Goal: Information Seeking & Learning: Get advice/opinions

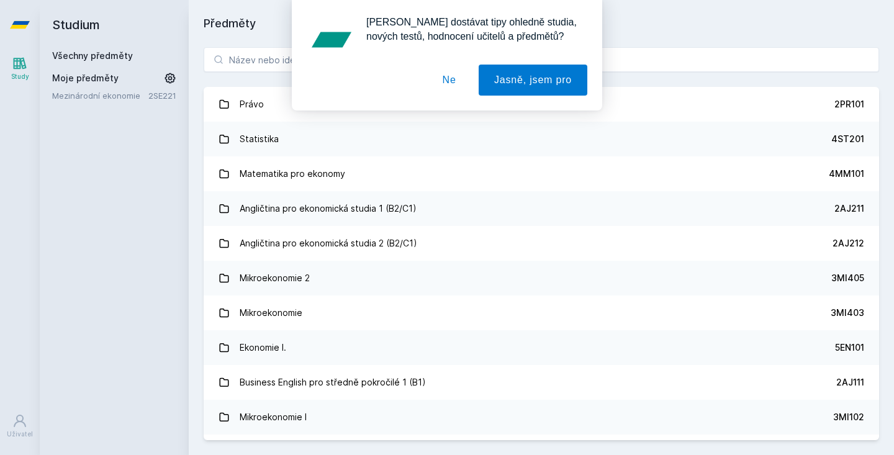
click at [455, 78] on button "Ne" at bounding box center [449, 80] width 45 height 31
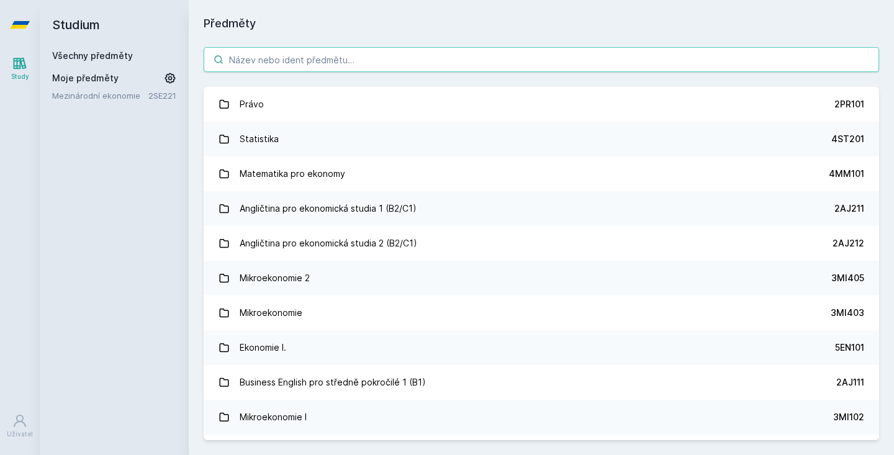
click at [320, 65] on input "search" at bounding box center [541, 59] width 675 height 25
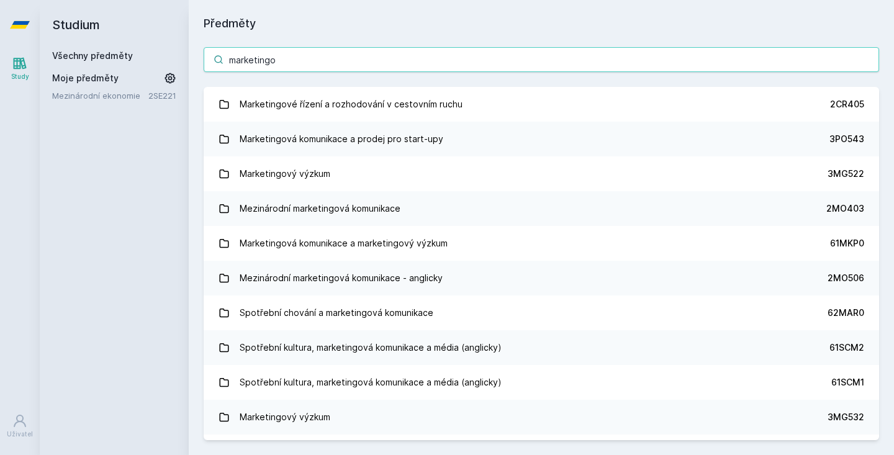
click at [229, 65] on input "marketingo" at bounding box center [541, 59] width 675 height 25
click at [232, 59] on input "marketingo" at bounding box center [541, 59] width 675 height 25
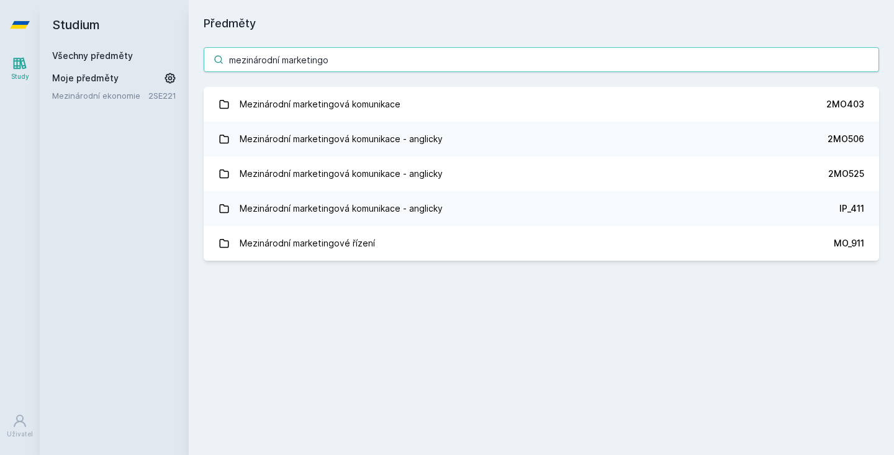
click at [343, 60] on input "mezinárodní marketingo" at bounding box center [541, 59] width 675 height 25
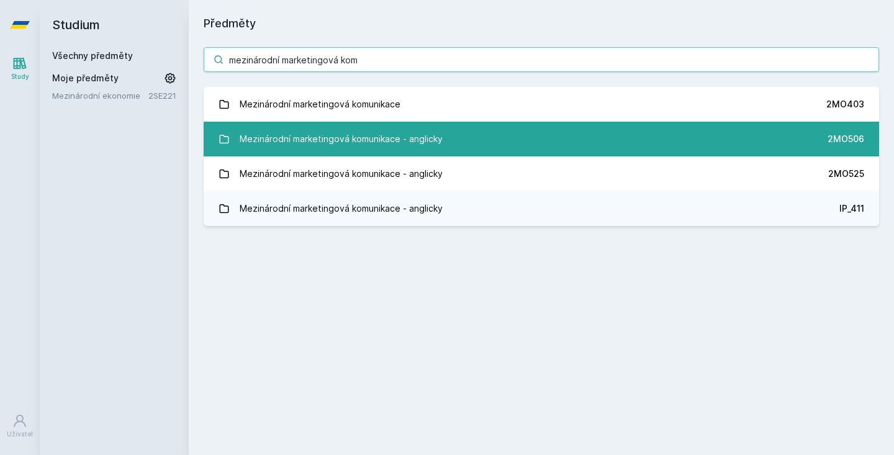
type input "mezinárodní marketingová kom"
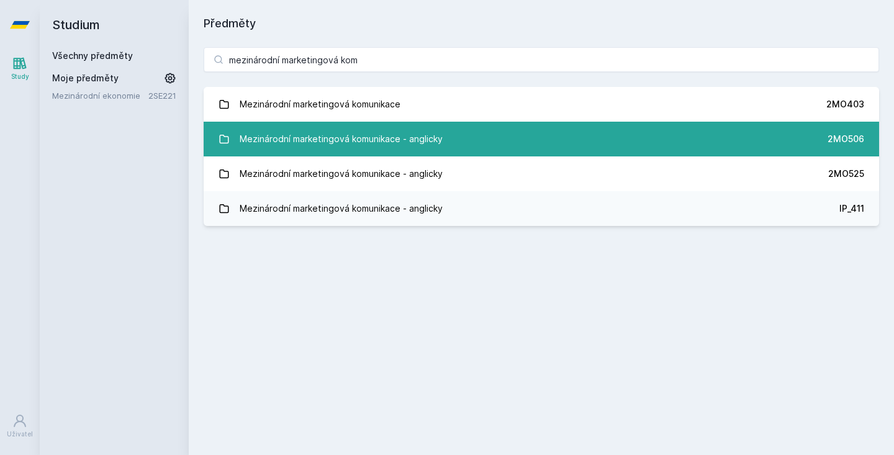
click at [358, 138] on div "Mezinárodní marketingová komunikace - anglicky" at bounding box center [341, 139] width 203 height 25
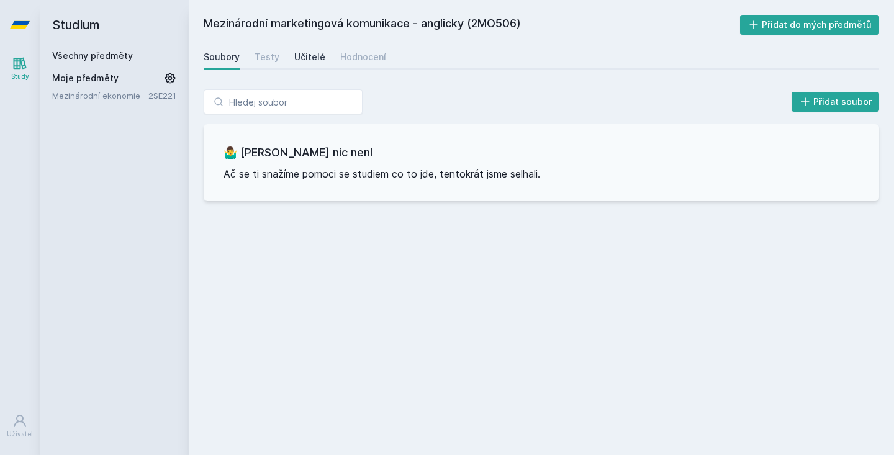
click at [312, 60] on div "Učitelé" at bounding box center [309, 57] width 31 height 12
click at [345, 57] on div "Hodnocení" at bounding box center [363, 57] width 46 height 12
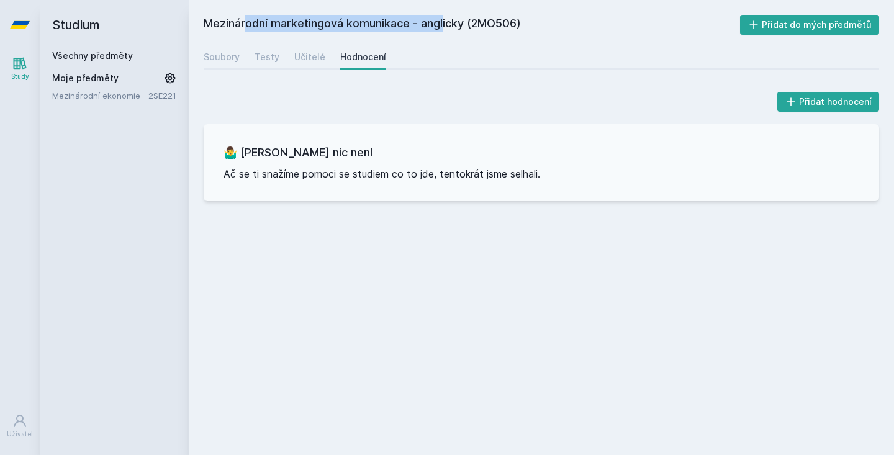
drag, startPoint x: 412, startPoint y: 22, endPoint x: 207, endPoint y: 20, distance: 204.9
click at [207, 20] on h2 "Mezinárodní marketingová komunikace - anglicky (2MO506)" at bounding box center [472, 25] width 536 height 20
copy h2 "Mezinárodní marketingová komunikace"
click at [18, 22] on icon at bounding box center [20, 24] width 20 height 7
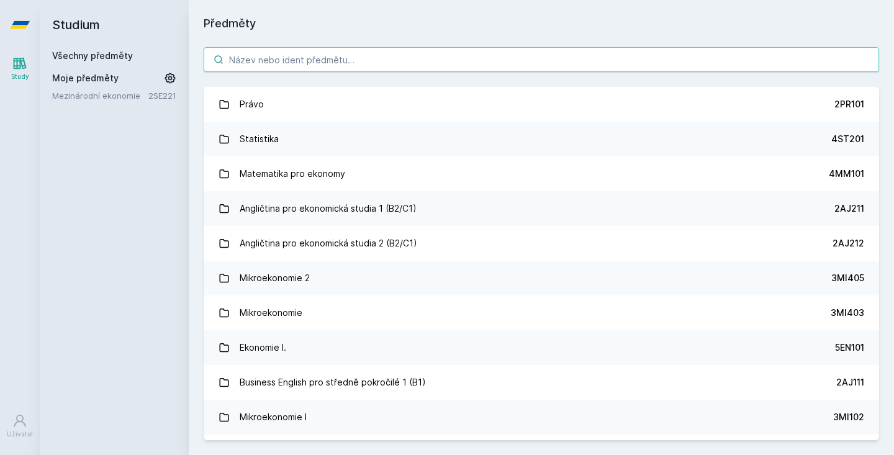
click at [250, 66] on input "search" at bounding box center [541, 59] width 675 height 25
paste input "Mezinárodní marketingová komunikace"
type input "Mezinárodní marketingová komunikace"
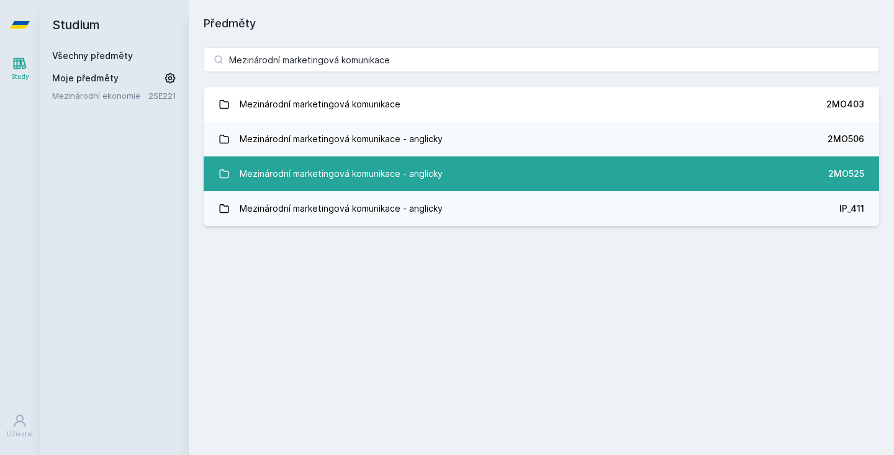
click at [343, 181] on div "Mezinárodní marketingová komunikace - anglicky" at bounding box center [341, 173] width 203 height 25
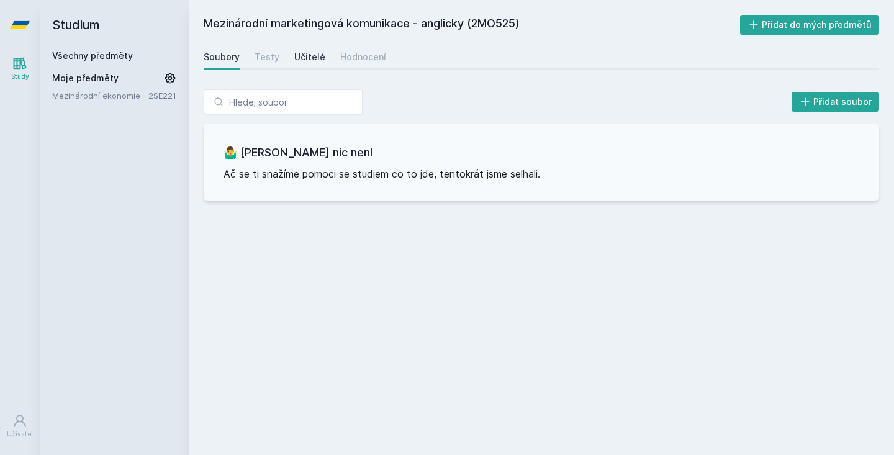
click at [307, 59] on div "Učitelé" at bounding box center [309, 57] width 31 height 12
click at [355, 60] on div "Hodnocení" at bounding box center [363, 57] width 46 height 12
click at [213, 55] on div "Soubory" at bounding box center [222, 57] width 36 height 12
click at [310, 63] on link "Učitelé" at bounding box center [309, 57] width 31 height 25
click at [15, 27] on icon at bounding box center [20, 24] width 20 height 7
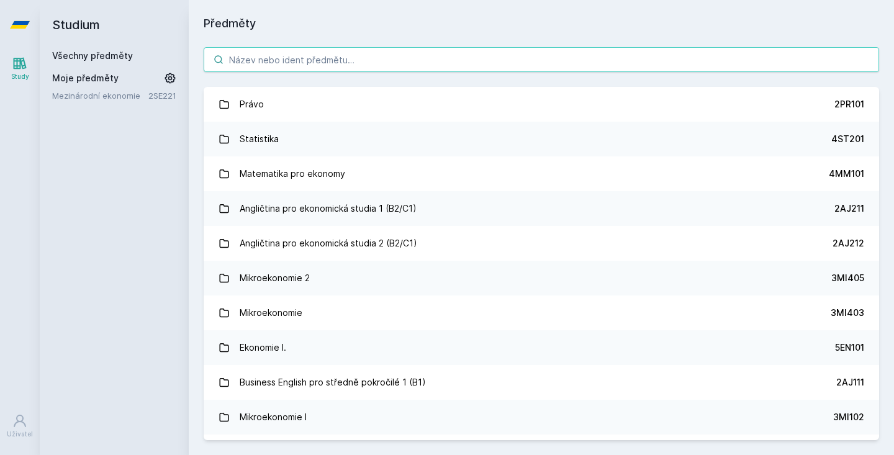
click at [296, 52] on input "search" at bounding box center [541, 59] width 675 height 25
paste input "Mezinárodní marketingová komunikace"
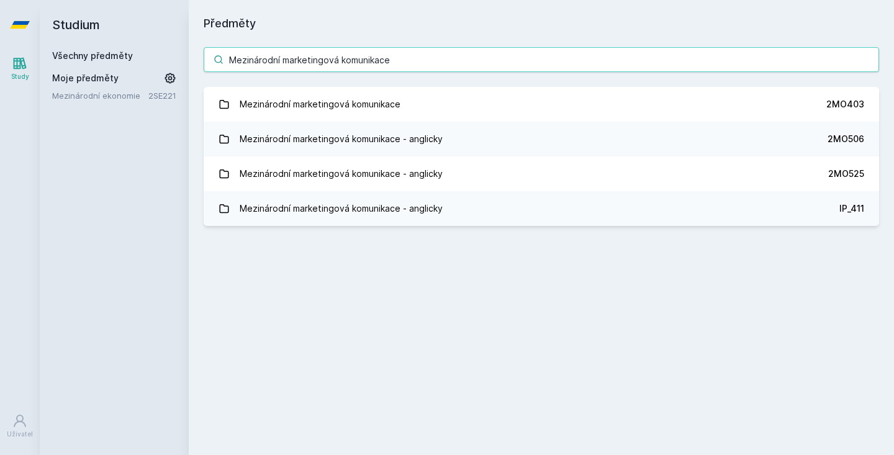
click at [325, 58] on input "Mezinárodní marketingová komunikace" at bounding box center [541, 59] width 675 height 25
click at [359, 48] on input "Mezinárodní marketingová komunikace" at bounding box center [541, 59] width 675 height 25
click at [359, 53] on input "Mezinárodní marketingová komunikace" at bounding box center [541, 59] width 675 height 25
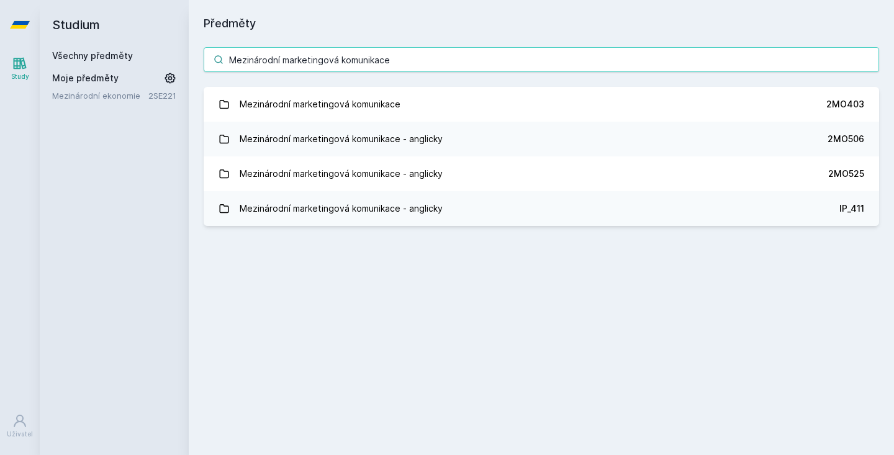
click at [359, 53] on input "Mezinárodní marketingová komunikace" at bounding box center [541, 59] width 675 height 25
click at [364, 64] on input "Mezinárodní marketingová komunikace" at bounding box center [541, 59] width 675 height 25
type input "Mezinárodní marketing"
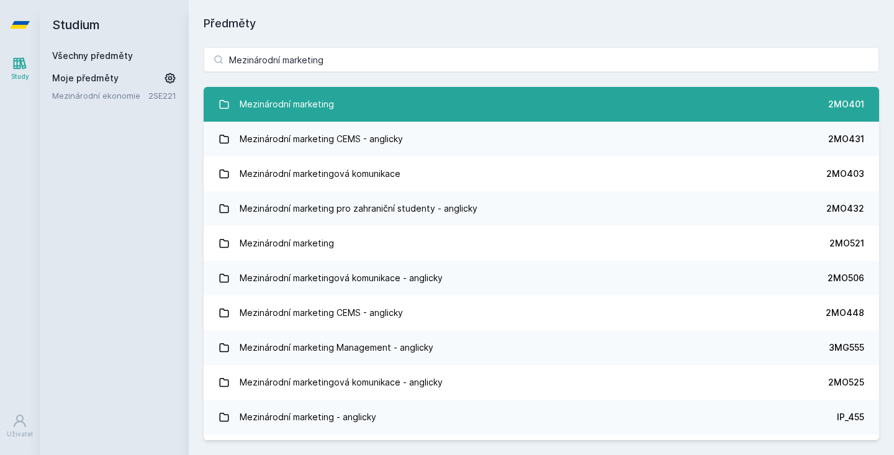
click at [378, 97] on link "Mezinárodní marketing 2MO401" at bounding box center [541, 104] width 675 height 35
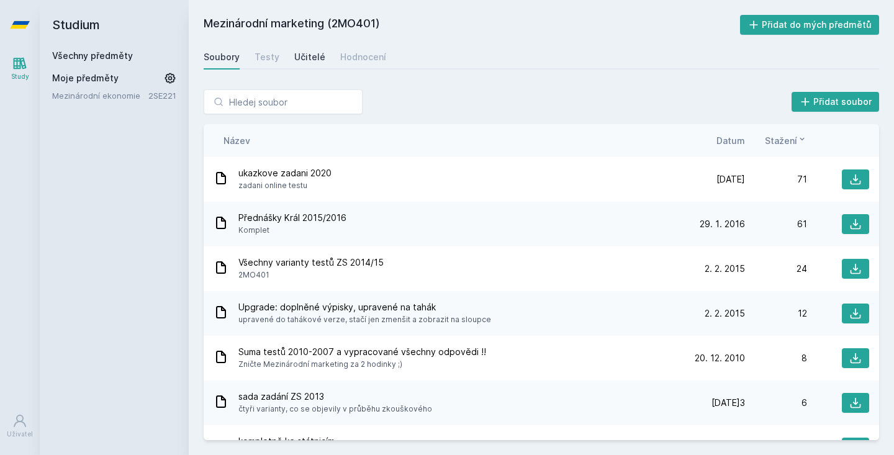
click at [303, 61] on div "Učitelé" at bounding box center [309, 57] width 31 height 12
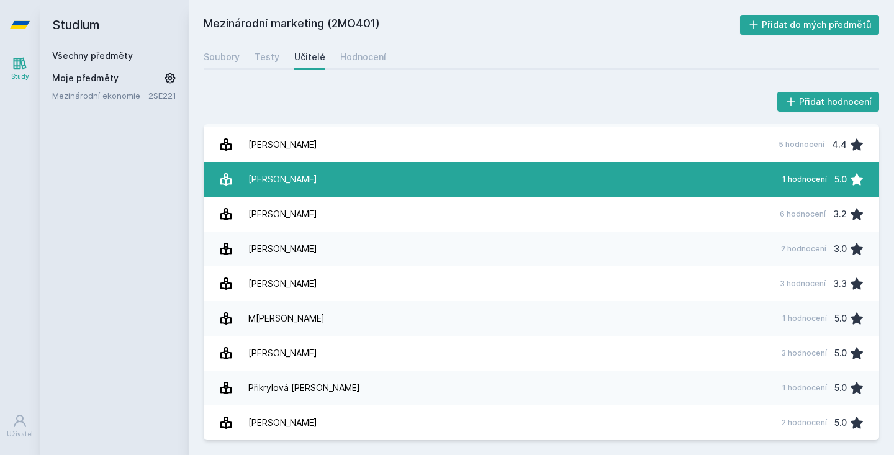
scroll to position [66, 0]
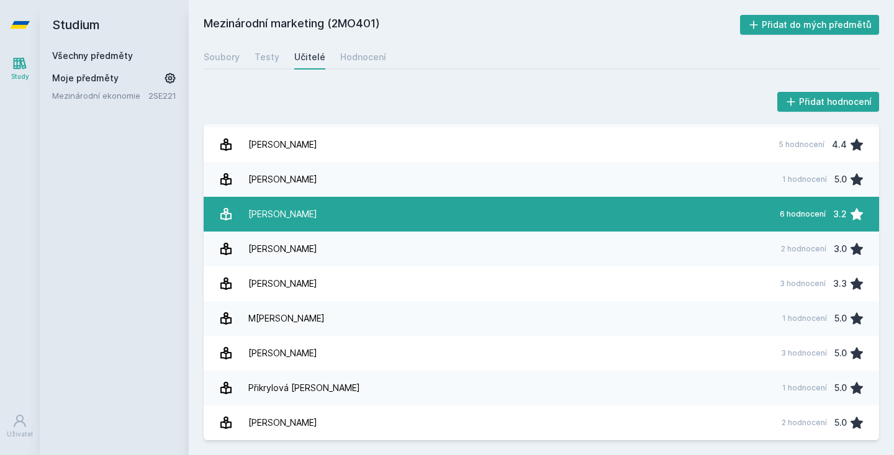
click at [318, 220] on link "[PERSON_NAME] 6 hodnocení 3.2" at bounding box center [541, 214] width 675 height 35
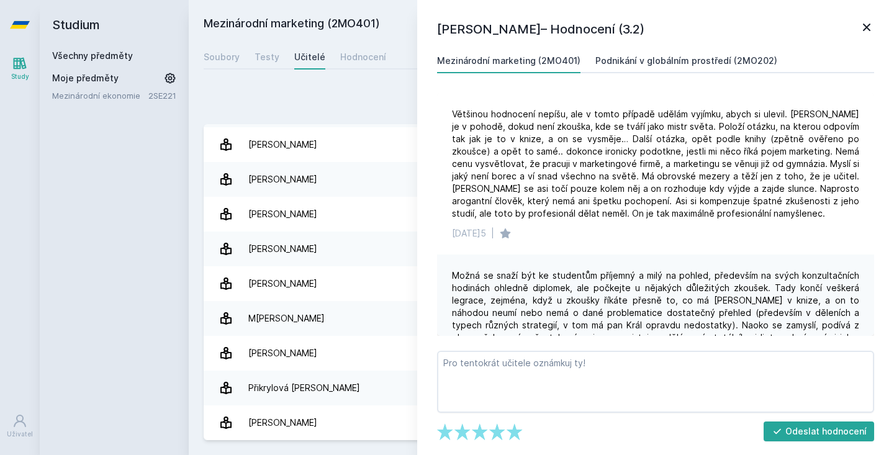
click at [741, 56] on div "Podnikání v globálním prostředí (2MO202)" at bounding box center [686, 61] width 182 height 12
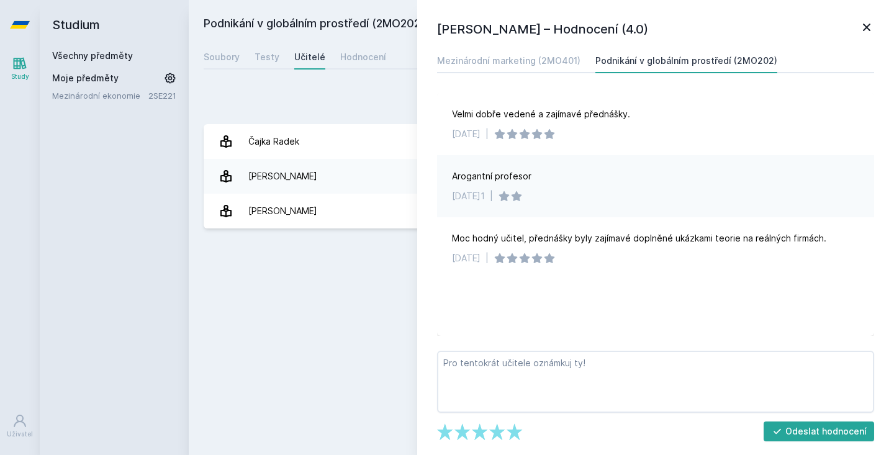
click at [864, 32] on icon at bounding box center [866, 27] width 15 height 15
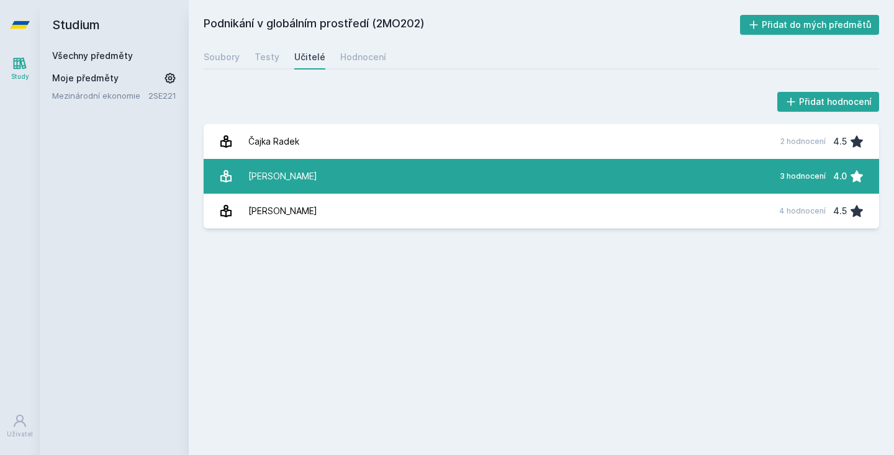
click at [266, 189] on link "K[PERSON_NAME] 3 hodnocení 4.0" at bounding box center [541, 176] width 675 height 35
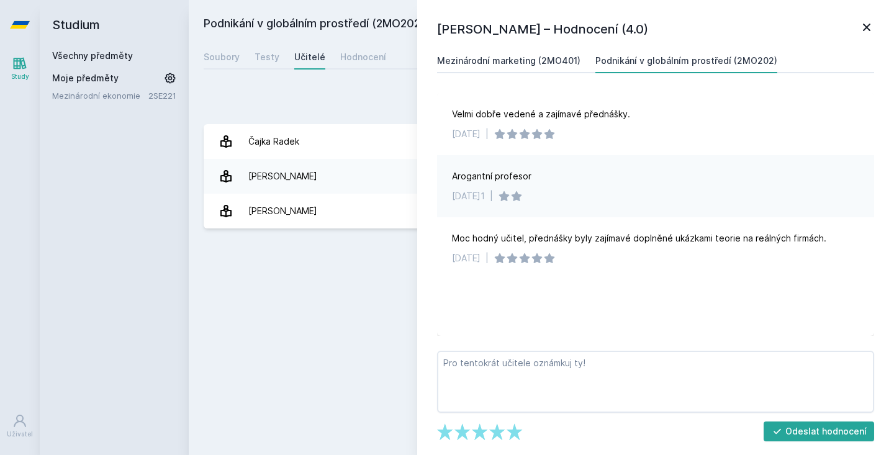
click at [546, 67] on link "Mezinárodní marketing (2MO401)" at bounding box center [508, 60] width 143 height 25
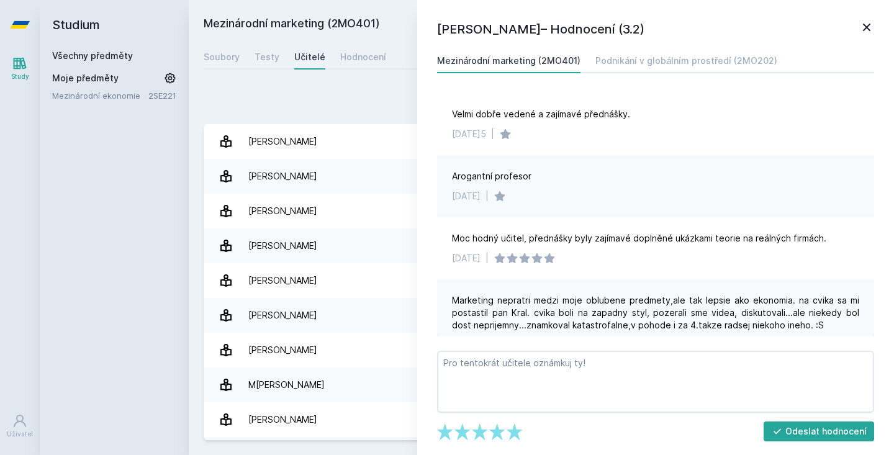
click at [368, 97] on div "Přidat hodnocení" at bounding box center [541, 101] width 675 height 25
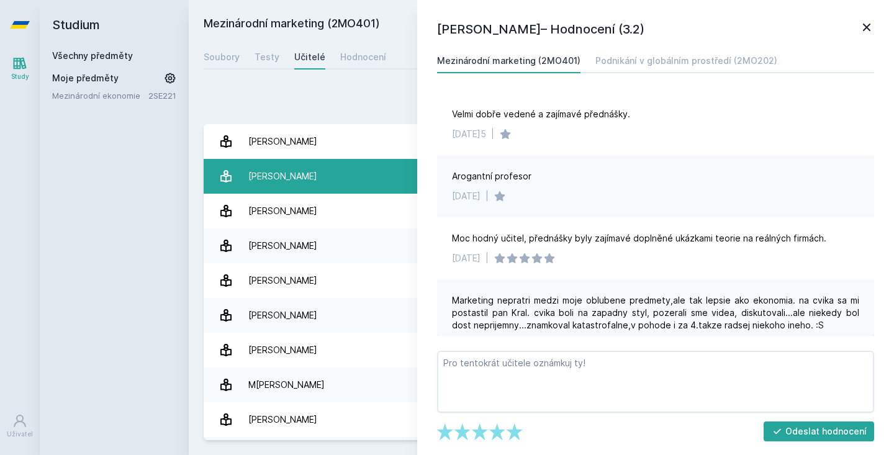
click at [332, 166] on link "[PERSON_NAME] 1 hodnocení 4.0" at bounding box center [541, 176] width 675 height 35
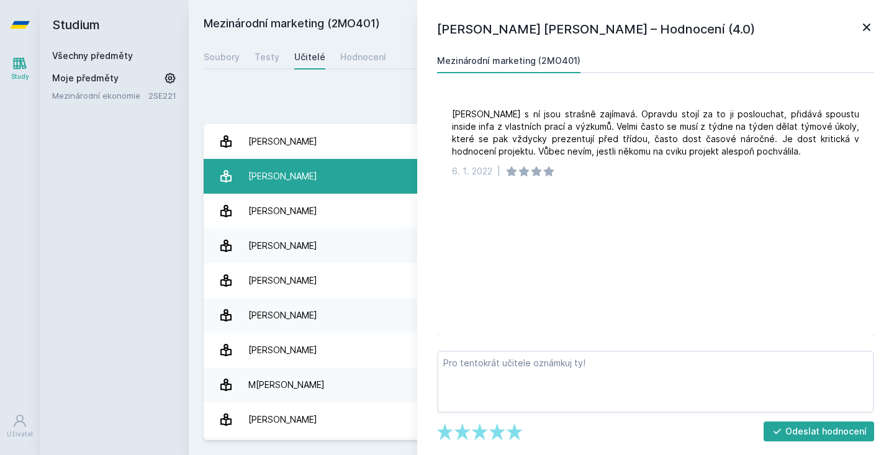
click at [275, 177] on div "[PERSON_NAME]" at bounding box center [282, 176] width 69 height 25
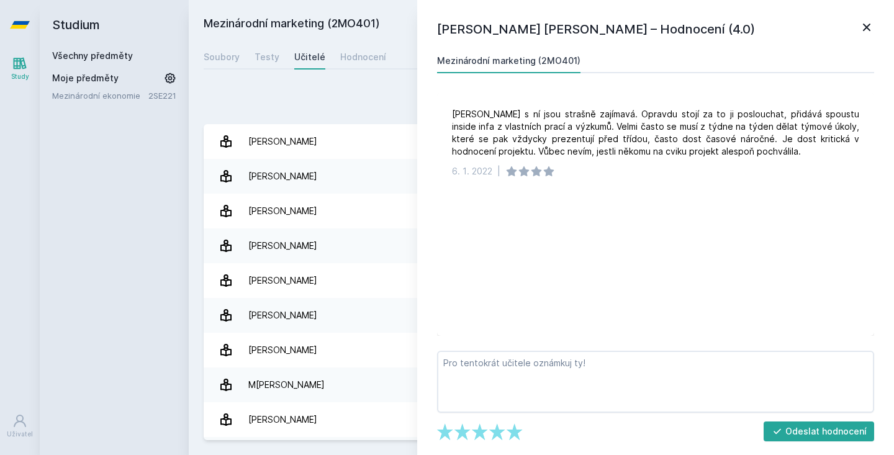
click at [516, 45] on div "[PERSON_NAME] [PERSON_NAME] – Hodnocení (4.0) Mezinárodní marketing (2MO401) Cv…" at bounding box center [655, 227] width 477 height 455
click at [507, 34] on h1 "[PERSON_NAME] [PERSON_NAME] – Hodnocení (4.0)" at bounding box center [648, 29] width 422 height 19
click at [271, 113] on div "Přidat hodnocení" at bounding box center [541, 101] width 675 height 25
